Goal: Transaction & Acquisition: Purchase product/service

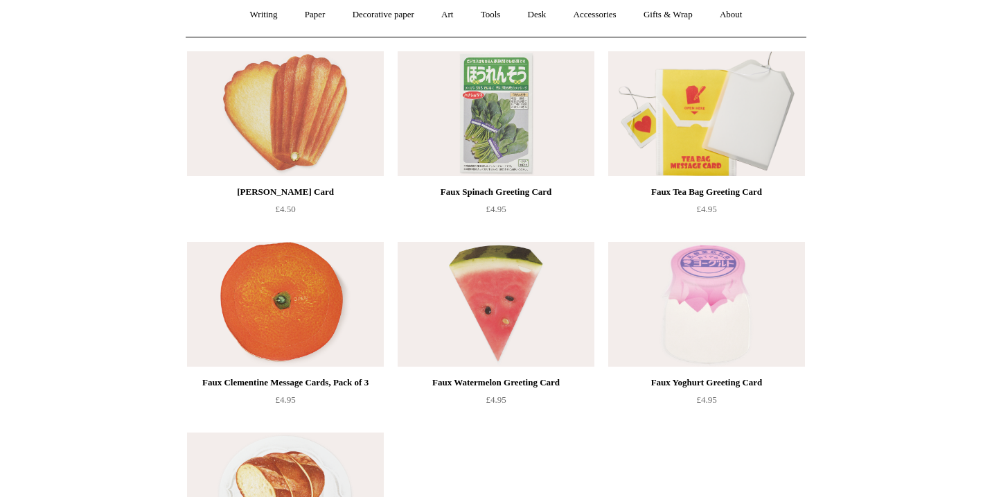
scroll to position [23, 0]
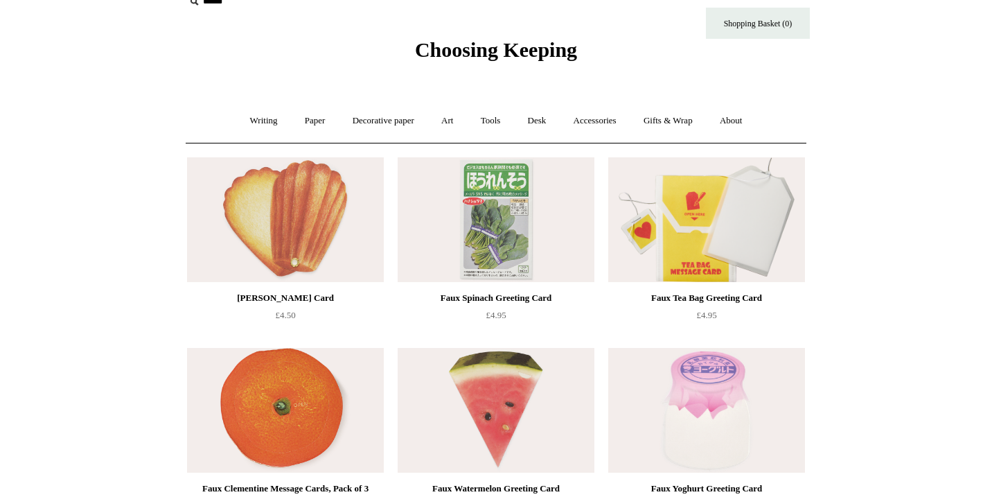
click at [350, 200] on img at bounding box center [285, 219] width 197 height 125
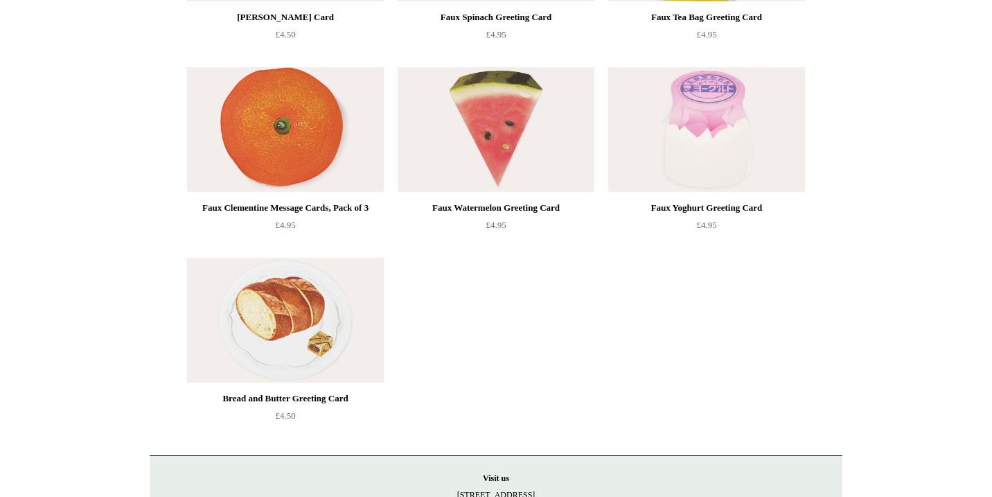
scroll to position [332, 0]
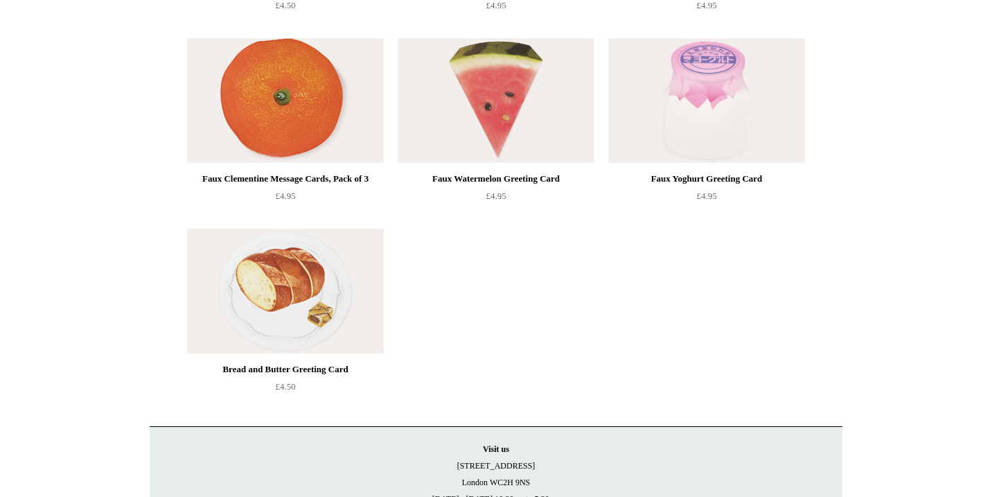
click at [279, 117] on img at bounding box center [285, 100] width 197 height 125
click at [245, 278] on img at bounding box center [285, 291] width 197 height 125
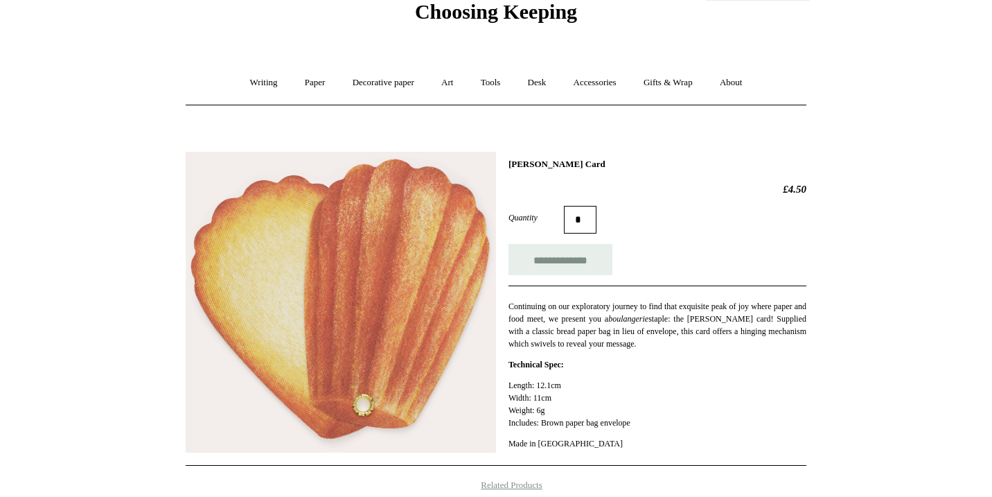
scroll to position [65, 0]
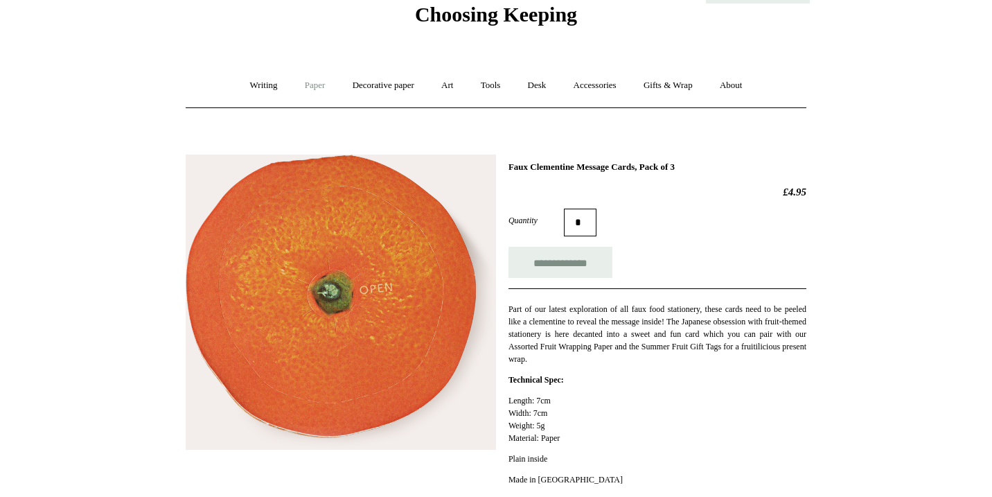
scroll to position [62, 0]
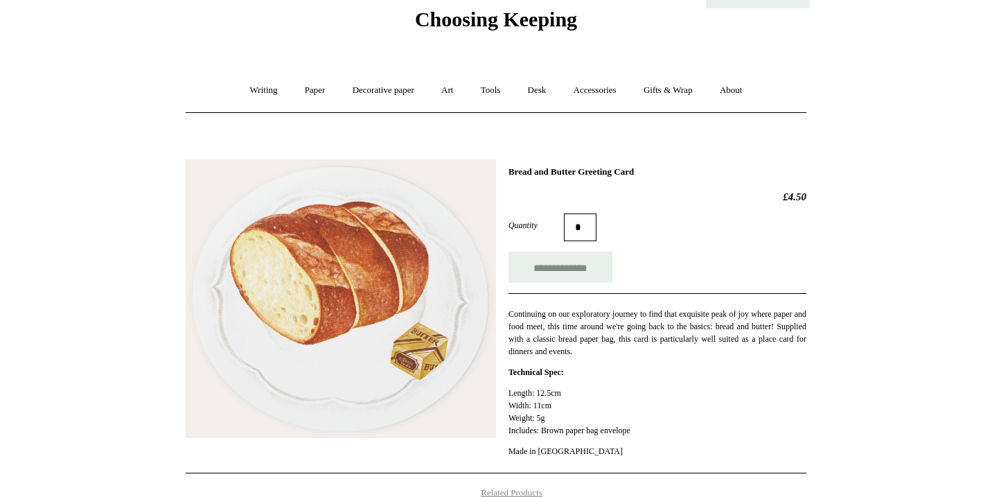
scroll to position [56, 0]
